Goal: Information Seeking & Learning: Check status

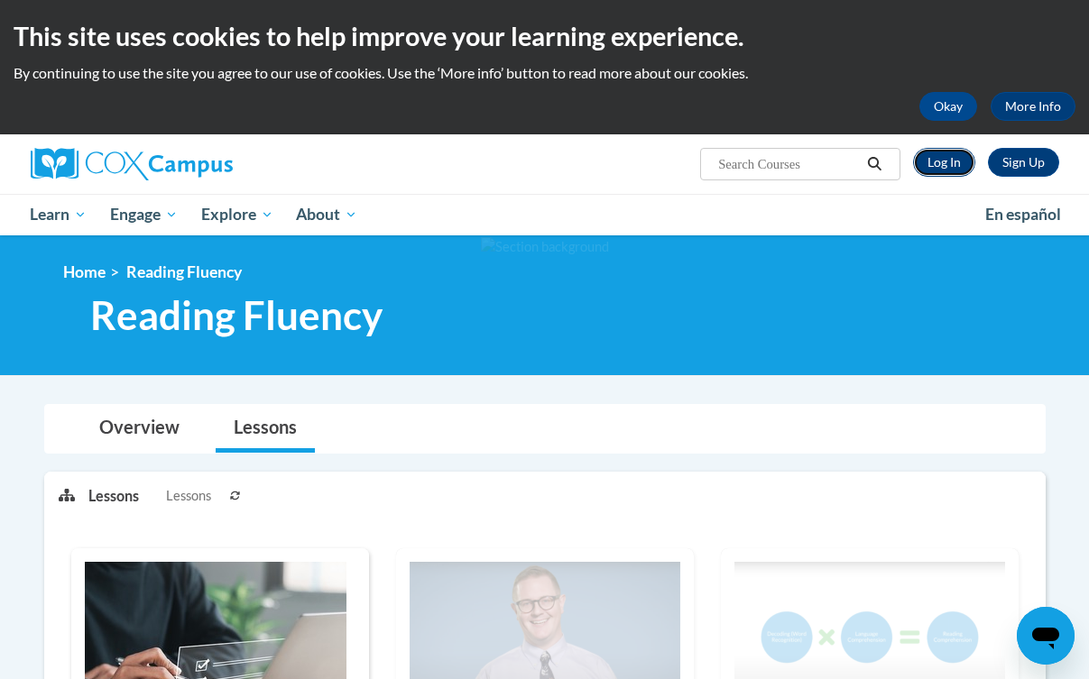
click at [956, 157] on link "Log In" at bounding box center [944, 162] width 62 height 29
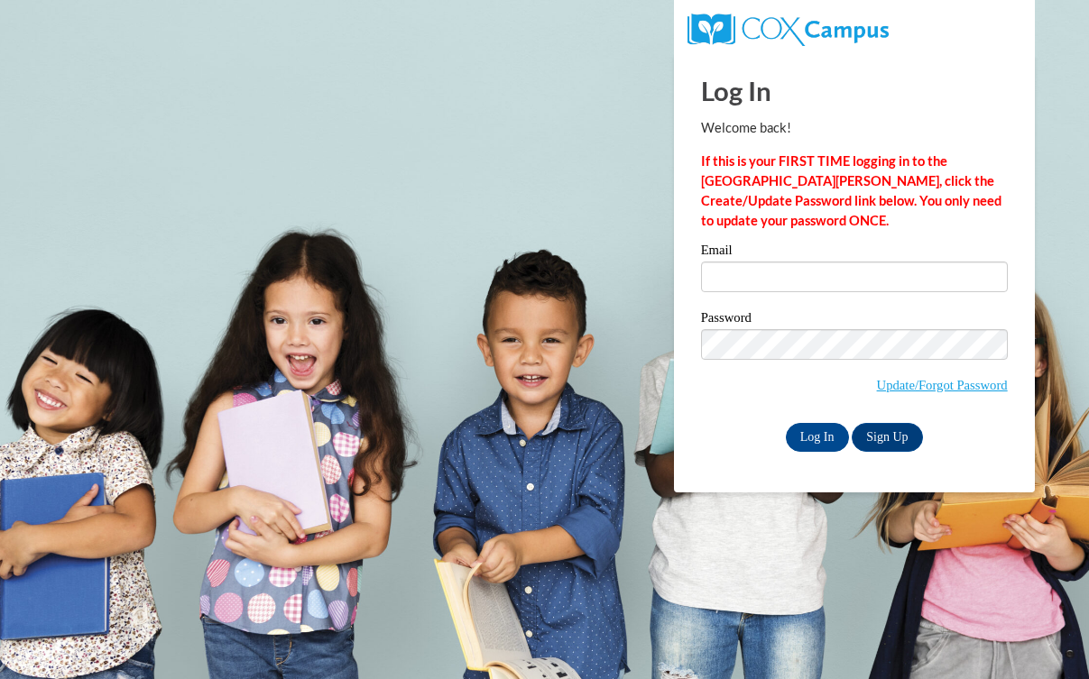
click at [767, 253] on label "Email" at bounding box center [854, 253] width 307 height 18
click at [767, 262] on input "Email" at bounding box center [854, 277] width 307 height 31
click at [767, 264] on input "Email" at bounding box center [854, 277] width 307 height 31
type input "ehansen@waukesha.k12.wi.us"
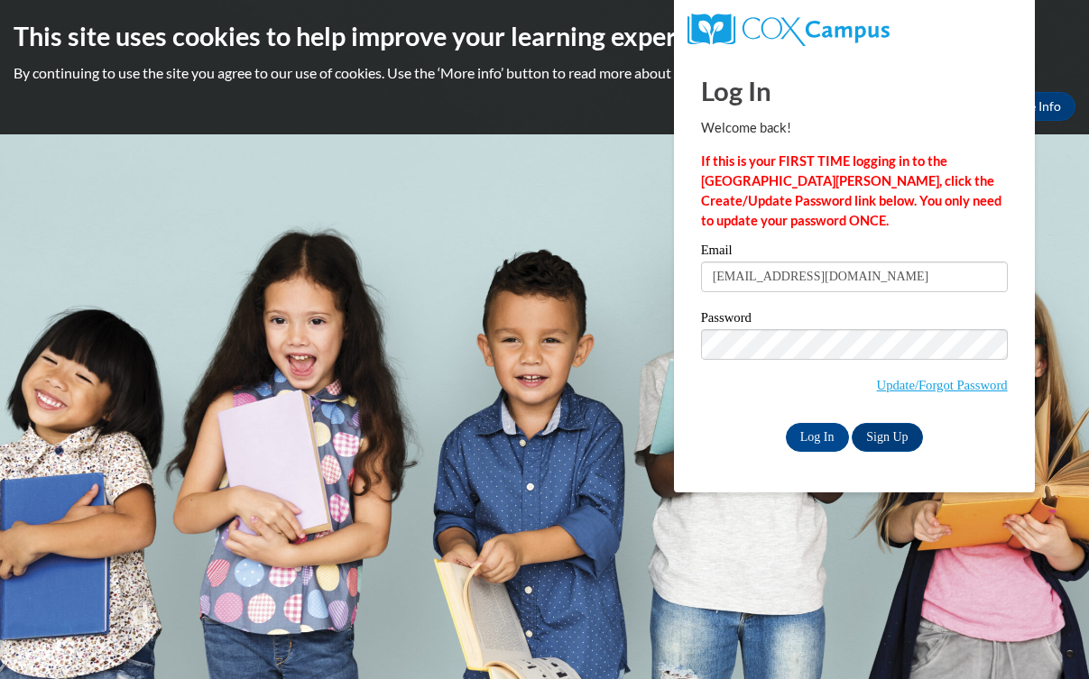
click at [770, 283] on input "ehansen@waukesha.k12.wi.us" at bounding box center [854, 277] width 307 height 31
click at [817, 439] on input "Log In" at bounding box center [817, 437] width 63 height 29
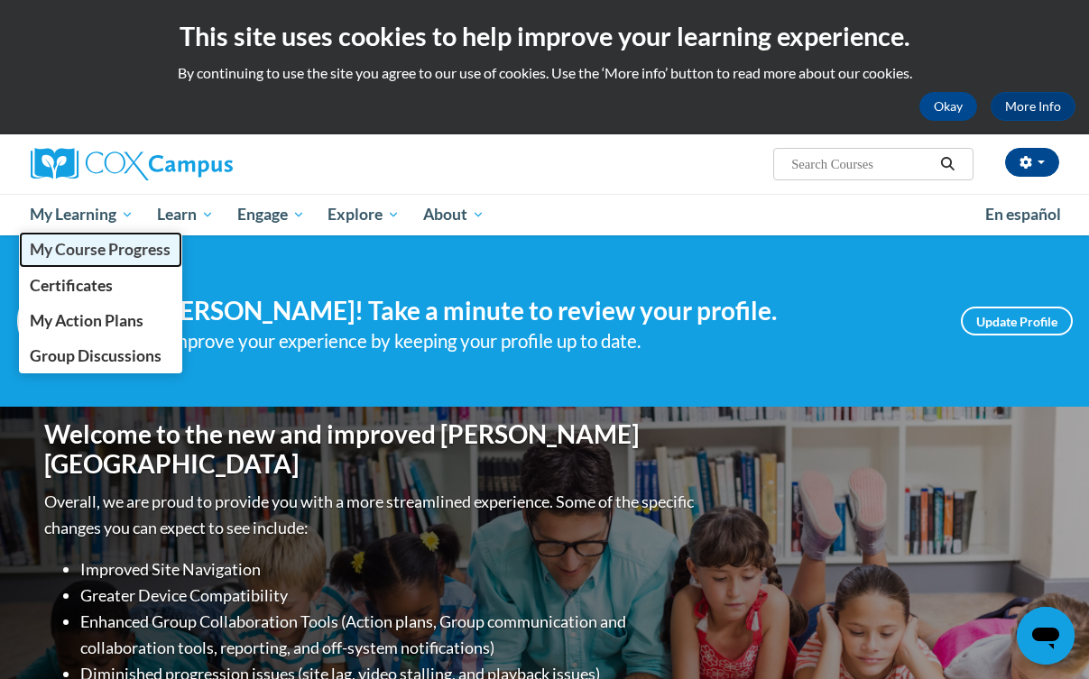
click at [94, 253] on span "My Course Progress" at bounding box center [100, 249] width 141 height 19
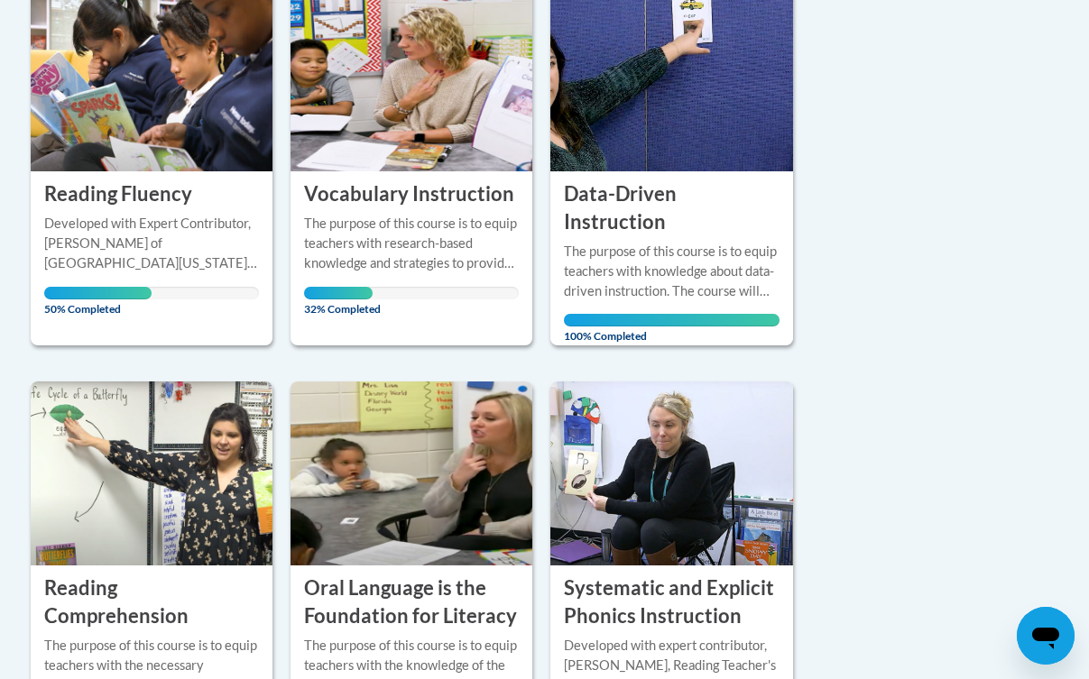
scroll to position [536, 0]
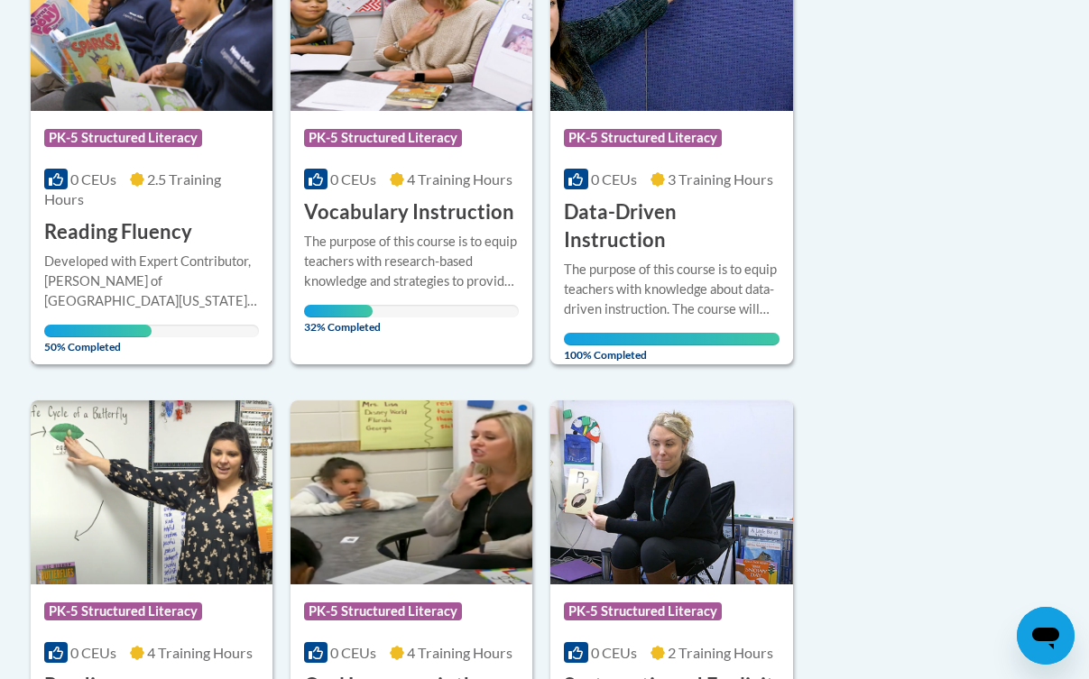
click at [133, 235] on h3 "Reading Fluency" at bounding box center [118, 232] width 148 height 28
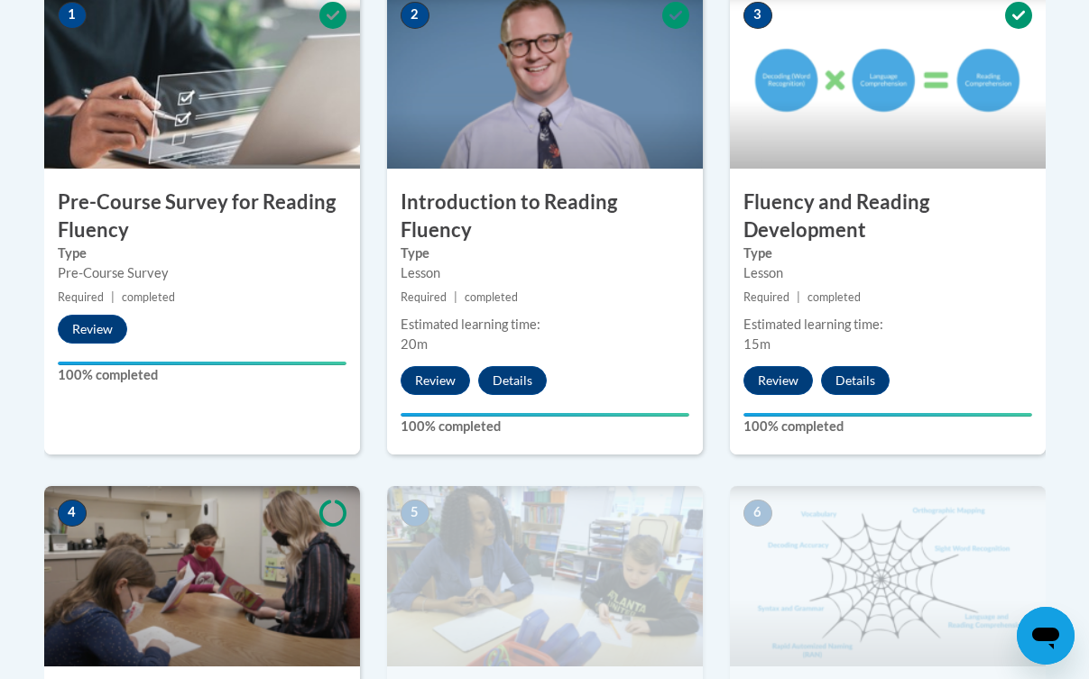
scroll to position [1095, 0]
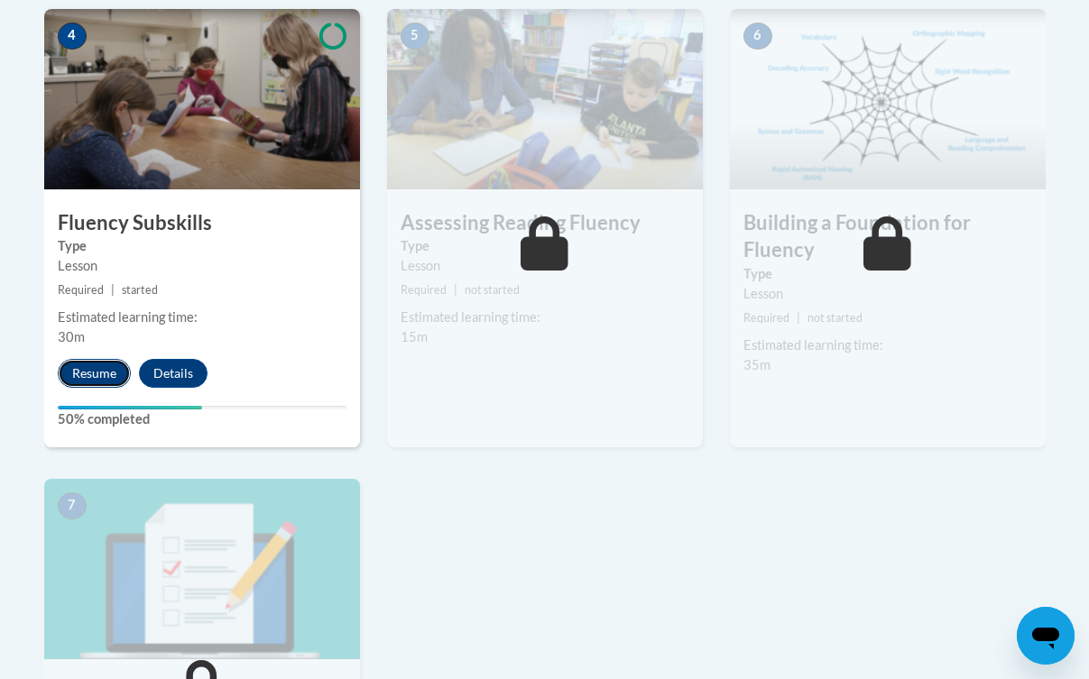
click at [93, 372] on button "Resume" at bounding box center [94, 373] width 73 height 29
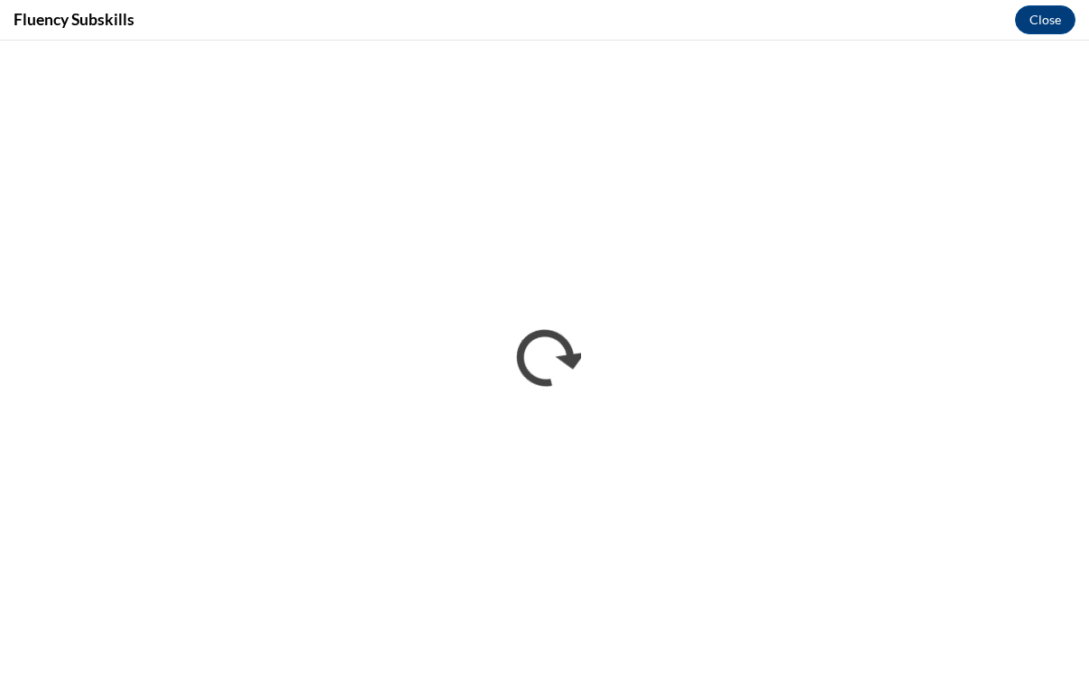
scroll to position [0, 0]
